Goal: Task Accomplishment & Management: Use online tool/utility

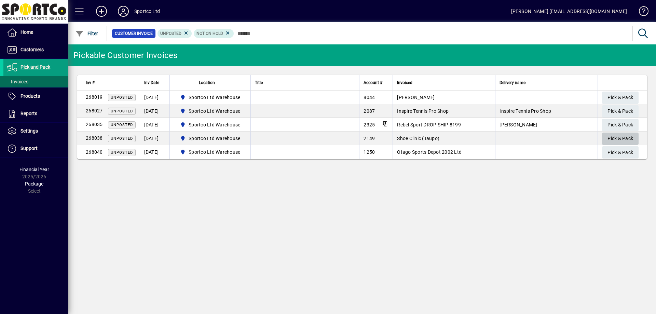
click at [617, 136] on span "Pick & Pack" at bounding box center [620, 138] width 26 height 11
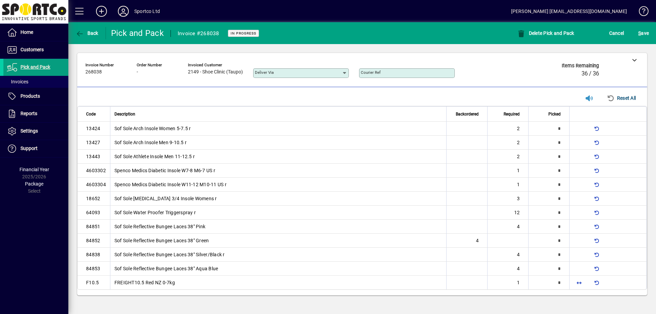
type input "*"
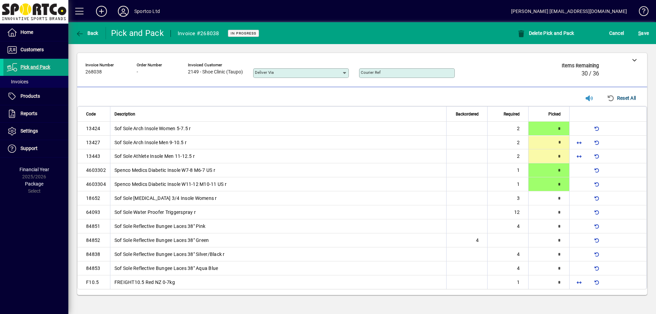
type input "*"
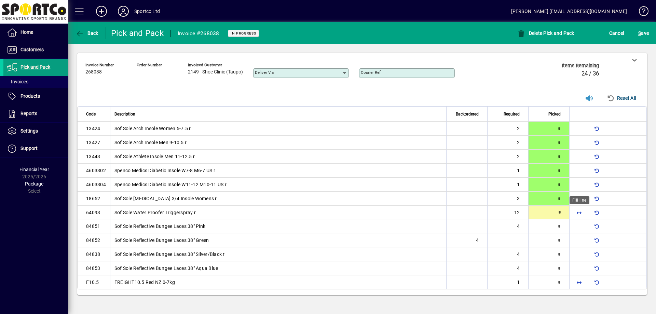
click at [580, 212] on span "button" at bounding box center [579, 212] width 16 height 16
type input "**"
type input "*"
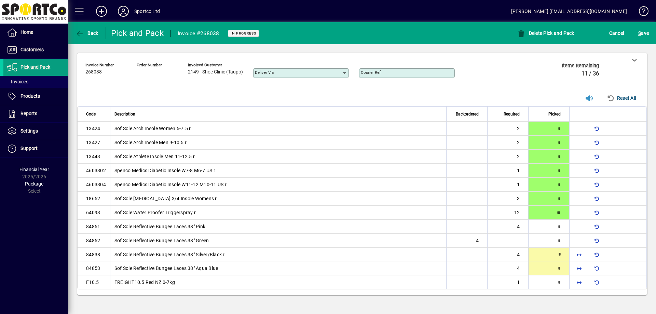
type input "*"
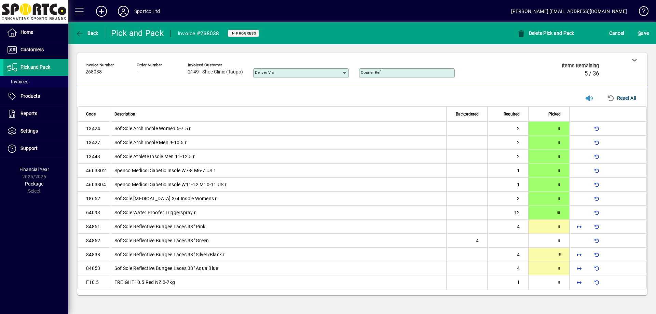
type input "*"
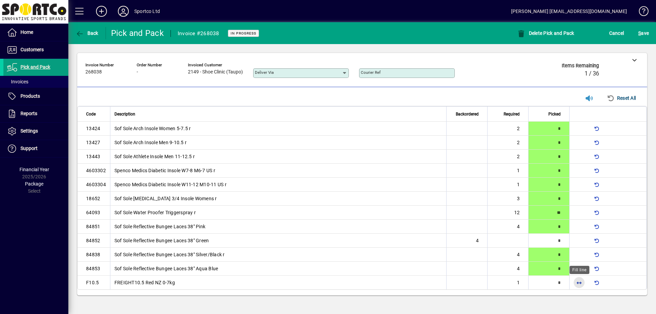
click at [576, 277] on span "button" at bounding box center [579, 282] width 16 height 16
type input "*"
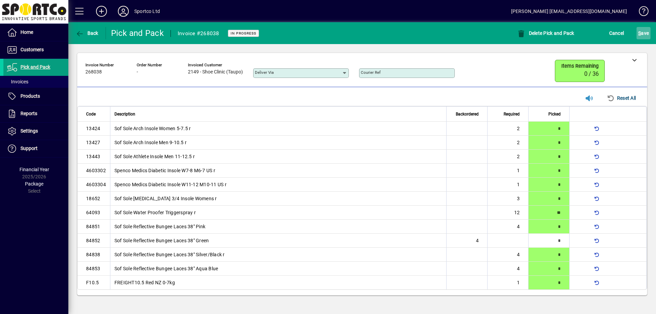
click at [642, 37] on span "S ave" at bounding box center [643, 33] width 11 height 11
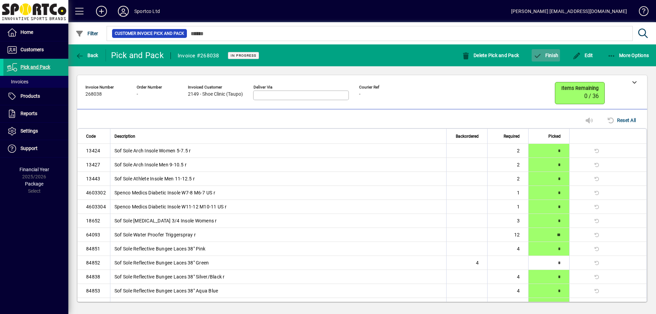
click at [548, 63] on span "button" at bounding box center [546, 55] width 28 height 16
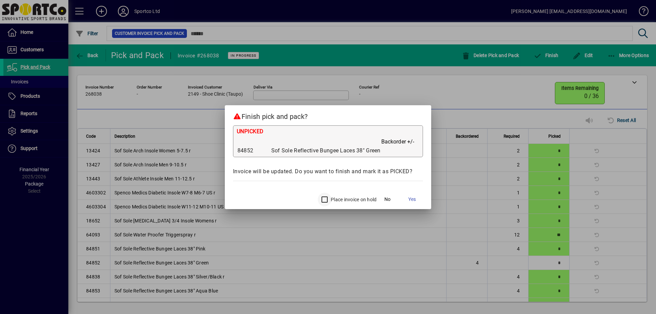
click at [331, 196] on div at bounding box center [323, 199] width 16 height 16
click at [411, 200] on span "Yes" at bounding box center [412, 199] width 8 height 7
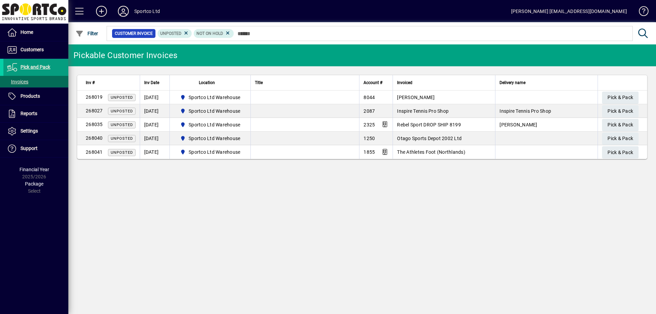
type input "*"
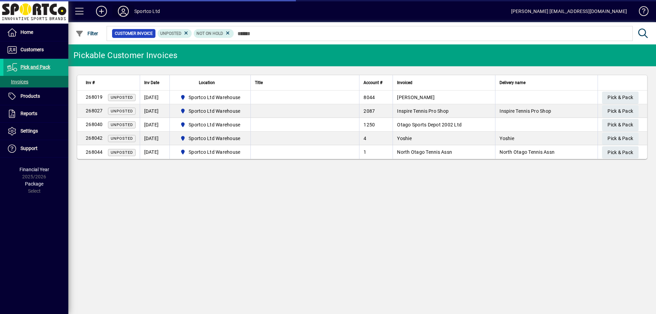
click at [124, 12] on icon at bounding box center [123, 11] width 14 height 11
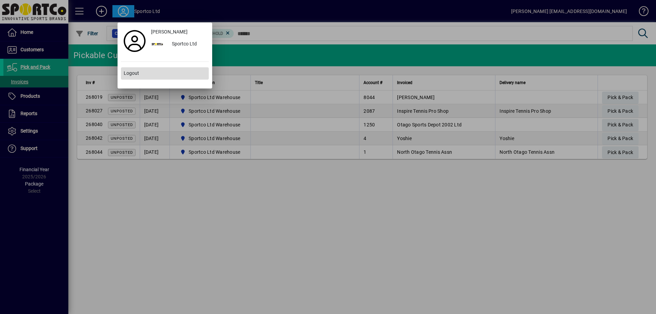
click at [130, 72] on span "Logout" at bounding box center [131, 73] width 15 height 7
